Goal: Task Accomplishment & Management: Use online tool/utility

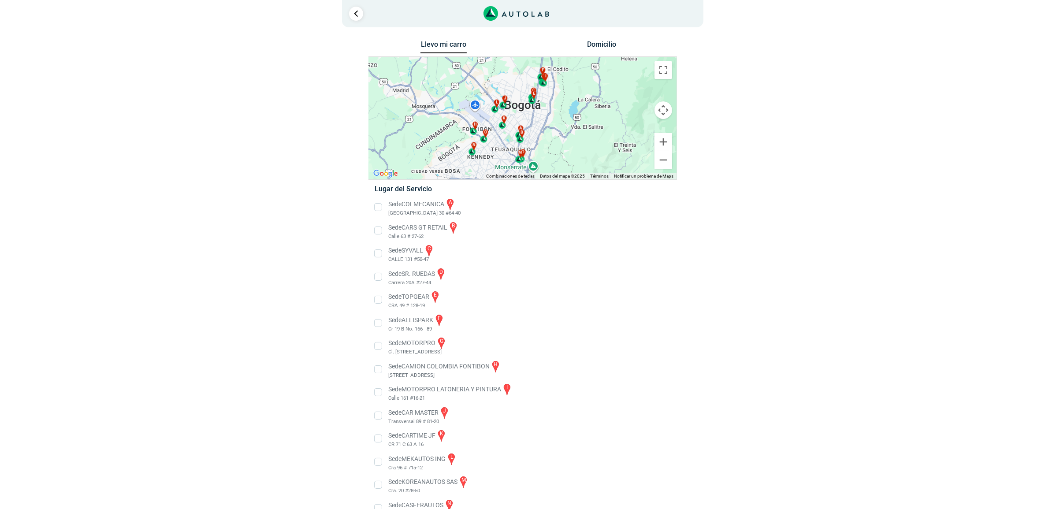
click at [664, 113] on button "Controles de visualización del mapa" at bounding box center [663, 110] width 18 height 18
click at [638, 91] on button "Ampliar" at bounding box center [641, 88] width 18 height 18
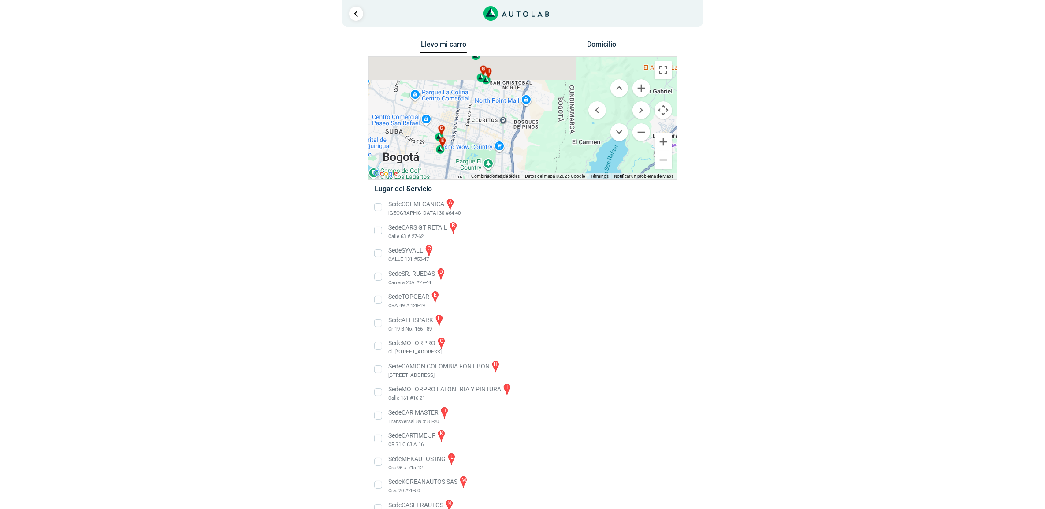
drag, startPoint x: 542, startPoint y: 115, endPoint x: 419, endPoint y: 208, distance: 154.5
click at [419, 208] on div "Llevo mi carro [GEOGRAPHIC_DATA] ← Mover a la izquierda → Mover a la derecha ↑ …" at bounding box center [522, 295] width 308 height 515
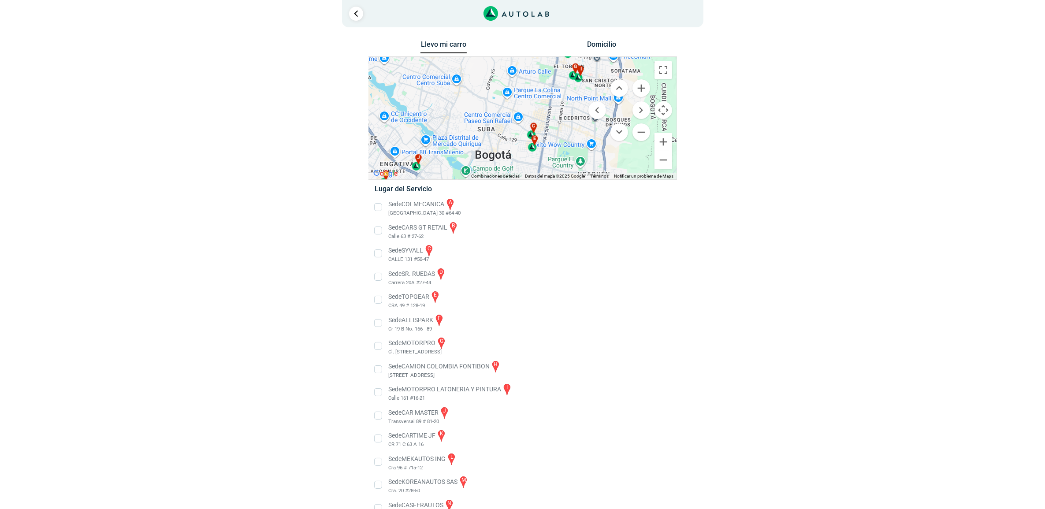
drag, startPoint x: 424, startPoint y: 96, endPoint x: 524, endPoint y: 69, distance: 103.2
click at [524, 69] on div "a b c d e f g" at bounding box center [523, 118] width 308 height 123
click at [639, 91] on button "Ampliar" at bounding box center [641, 88] width 18 height 18
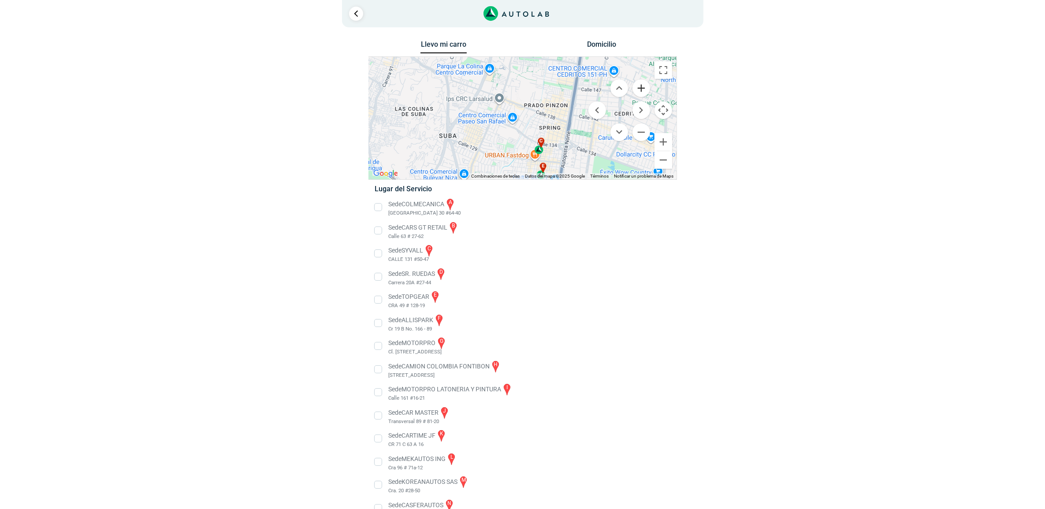
click at [639, 91] on button "Ampliar" at bounding box center [641, 88] width 18 height 18
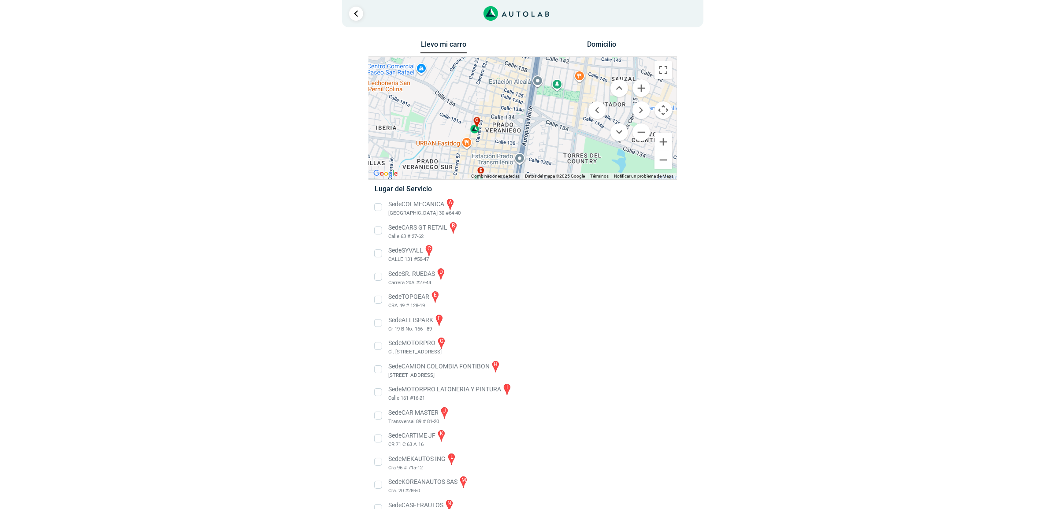
drag, startPoint x: 567, startPoint y: 129, endPoint x: 479, endPoint y: 70, distance: 105.7
click at [479, 70] on div "a b c d e f g" at bounding box center [523, 118] width 308 height 123
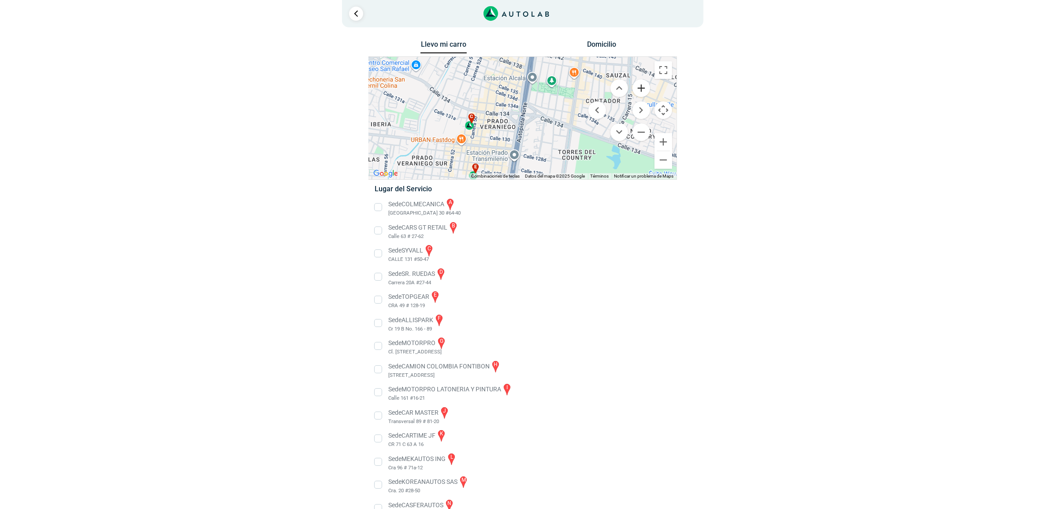
click at [645, 85] on button "Ampliar" at bounding box center [641, 88] width 18 height 18
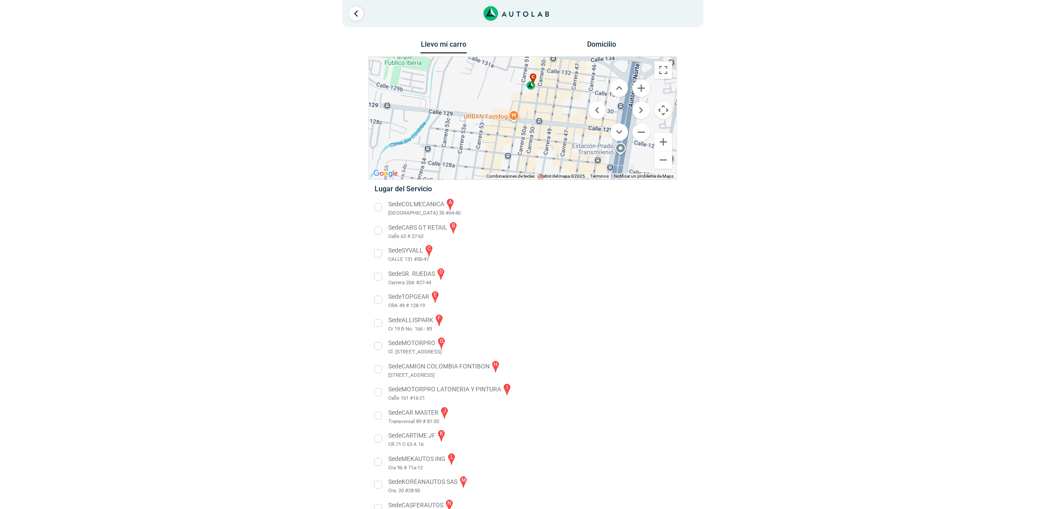
drag, startPoint x: 452, startPoint y: 115, endPoint x: 567, endPoint y: 65, distance: 125.3
click at [567, 65] on div "a b c d e f g" at bounding box center [523, 118] width 308 height 123
click at [531, 86] on div "c" at bounding box center [531, 81] width 10 height 17
